Goal: Check status

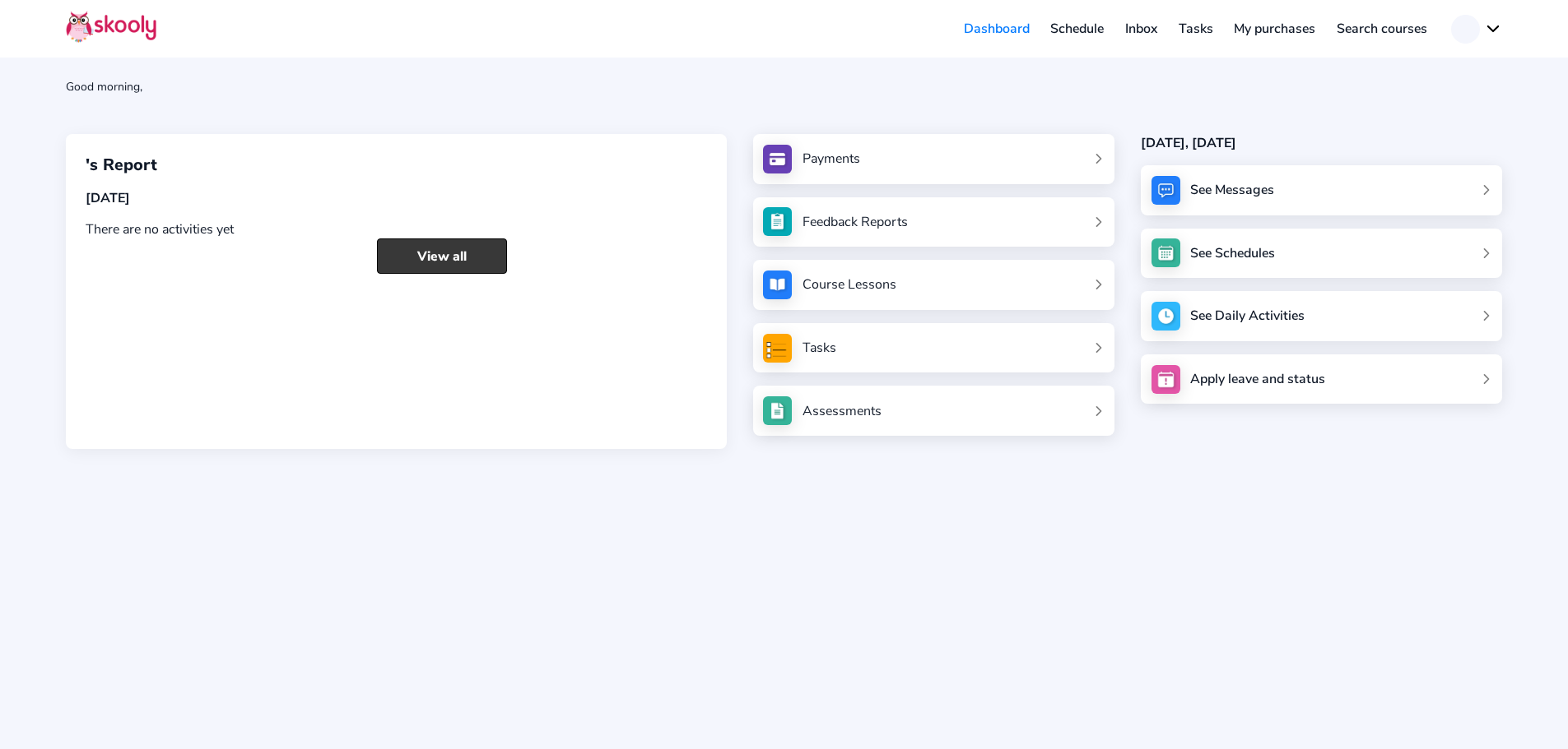
drag, startPoint x: 425, startPoint y: 259, endPoint x: 413, endPoint y: 257, distance: 12.2
click at [424, 259] on link "View all" at bounding box center [442, 257] width 130 height 35
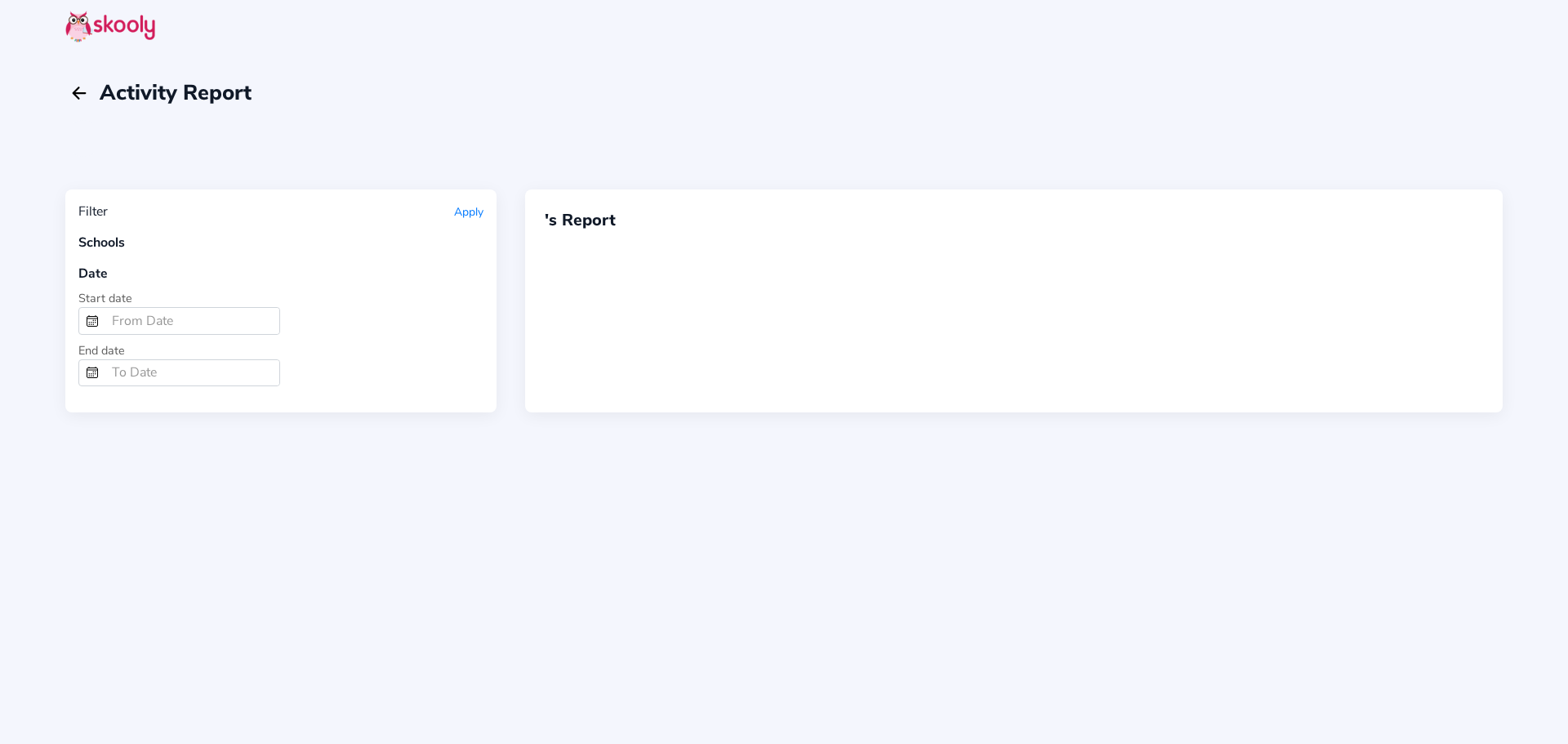
click at [88, 316] on rect "calendar outline" at bounding box center [92, 321] width 11 height 10
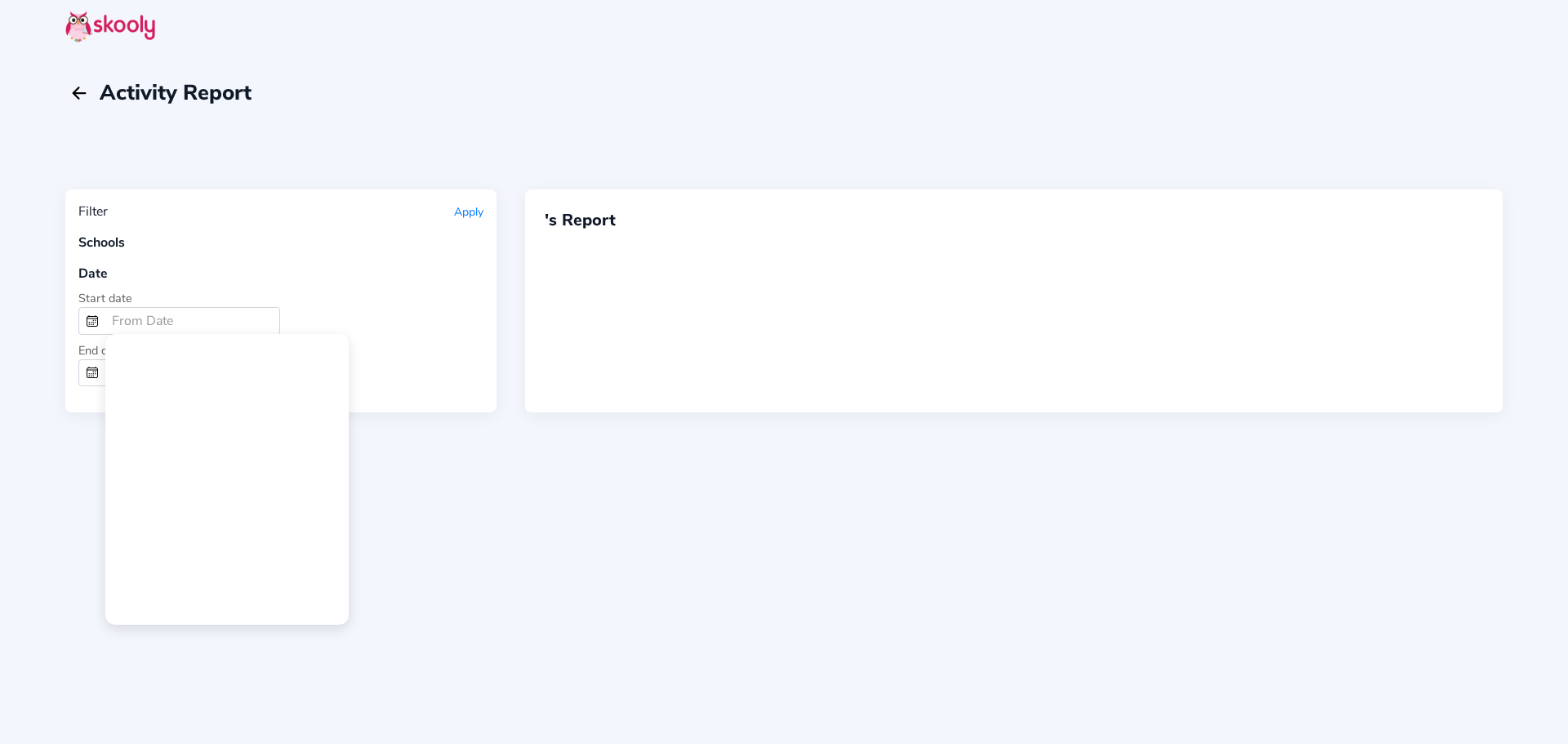
click at [164, 317] on div at bounding box center [784, 372] width 1568 height 744
click at [150, 457] on mat-calendar at bounding box center [226, 479] width 242 height 289
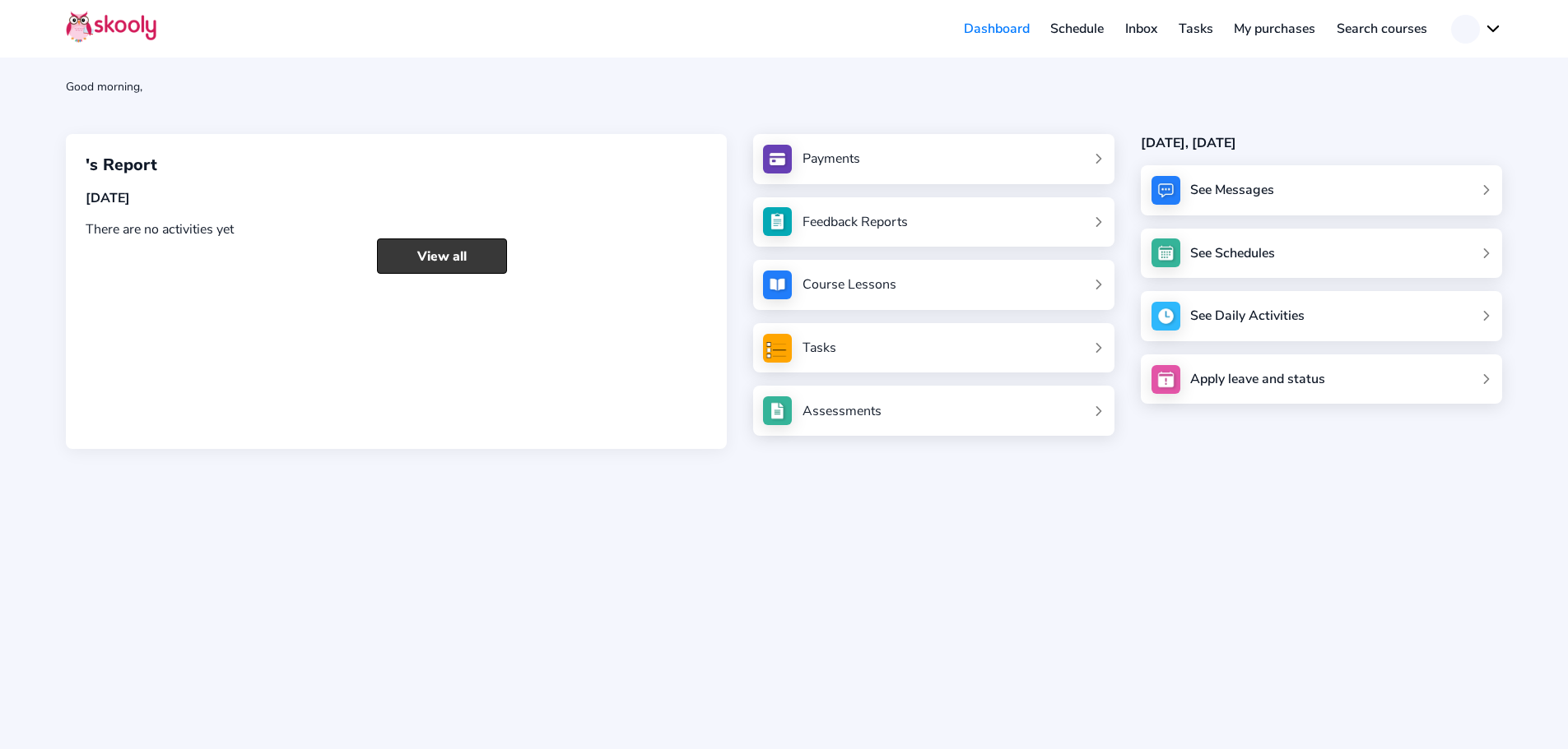
click at [428, 260] on link "View all" at bounding box center [442, 257] width 130 height 35
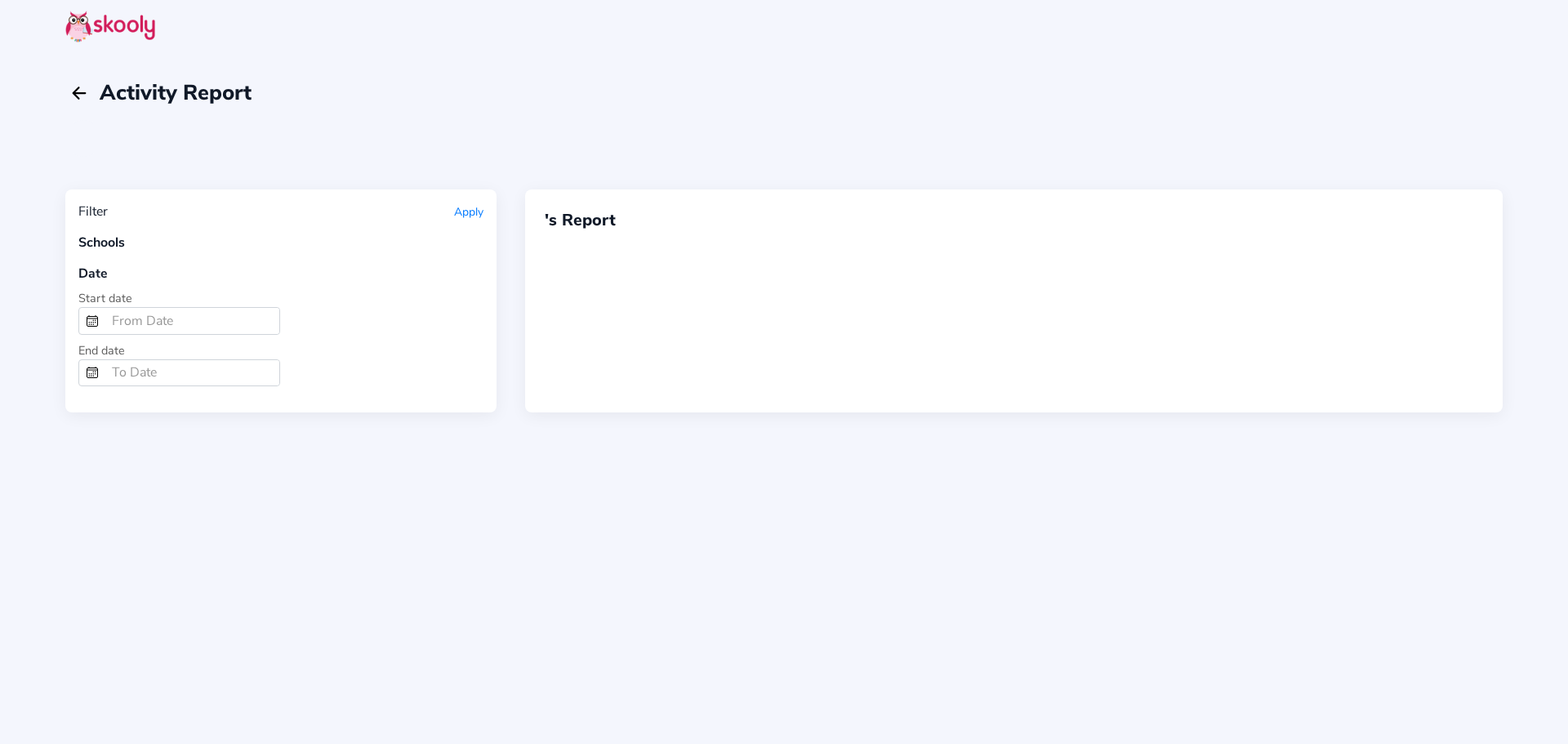
click at [87, 321] on rect "calendar outline" at bounding box center [92, 321] width 11 height 10
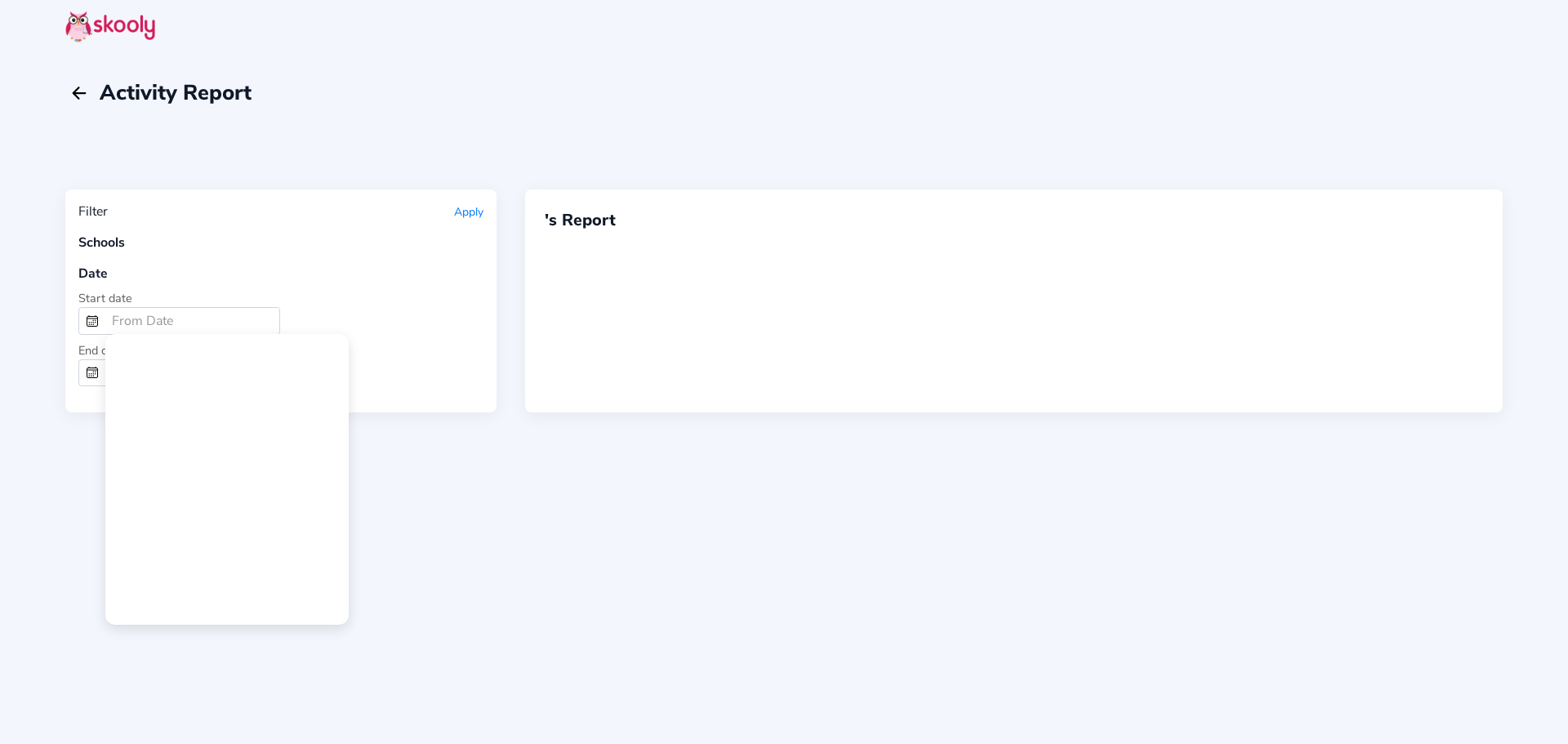
drag, startPoint x: 170, startPoint y: 372, endPoint x: 140, endPoint y: 425, distance: 60.9
click at [170, 374] on mat-calendar at bounding box center [226, 479] width 242 height 289
drag, startPoint x: 161, startPoint y: 478, endPoint x: 177, endPoint y: 264, distance: 214.6
click at [164, 467] on mat-calendar at bounding box center [226, 479] width 242 height 289
